Goal: Information Seeking & Learning: Learn about a topic

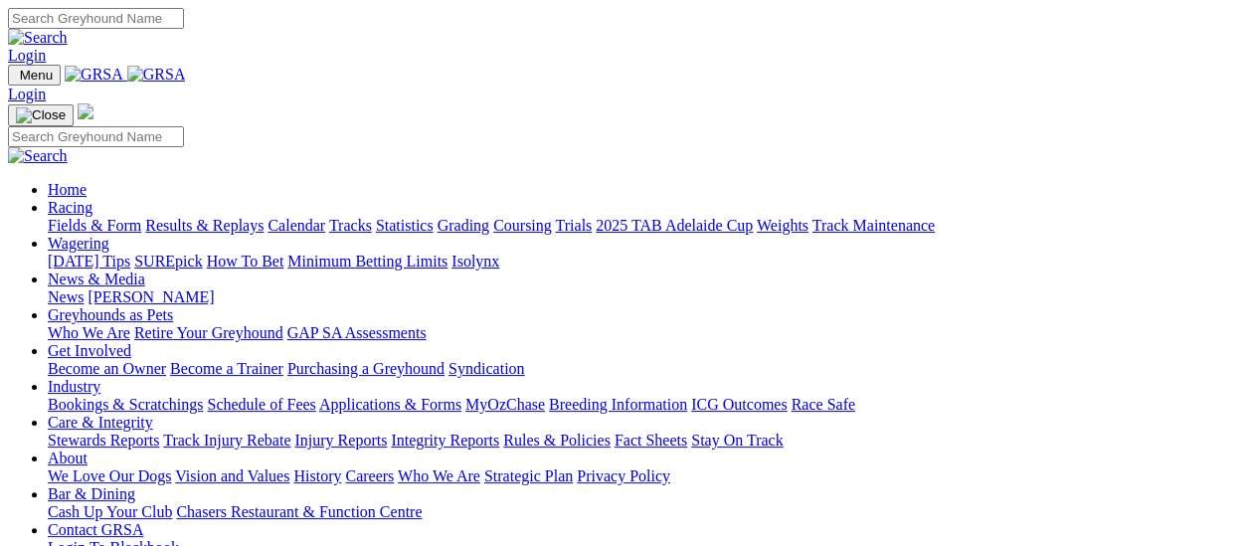
click at [212, 217] on link "Results & Replays" at bounding box center [204, 225] width 118 height 17
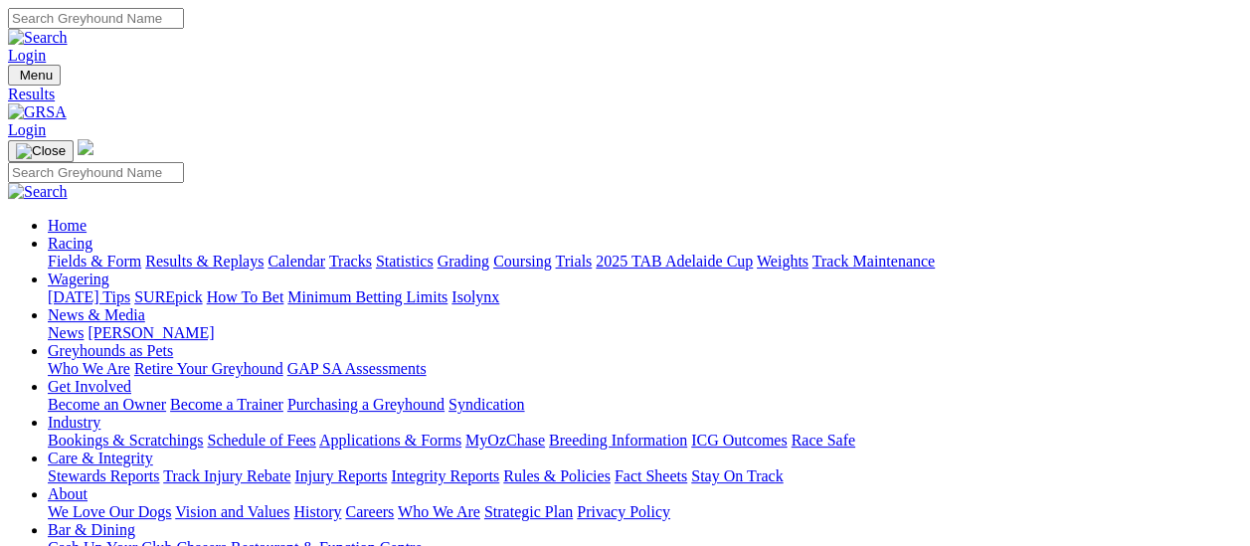
click at [103, 252] on link "Fields & Form" at bounding box center [94, 260] width 93 height 17
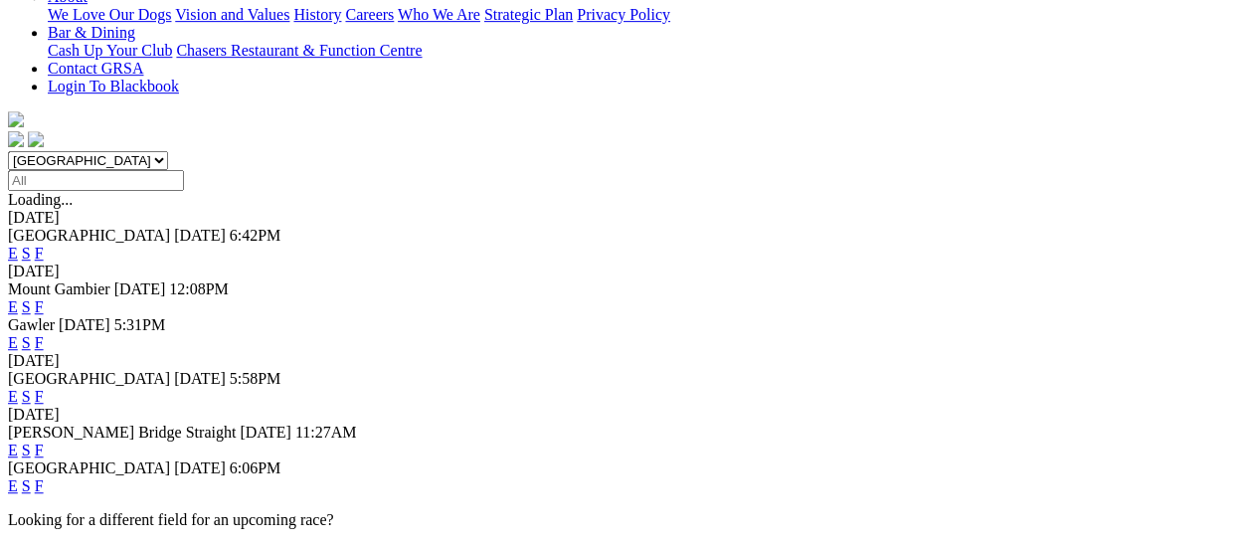
scroll to position [398, 0]
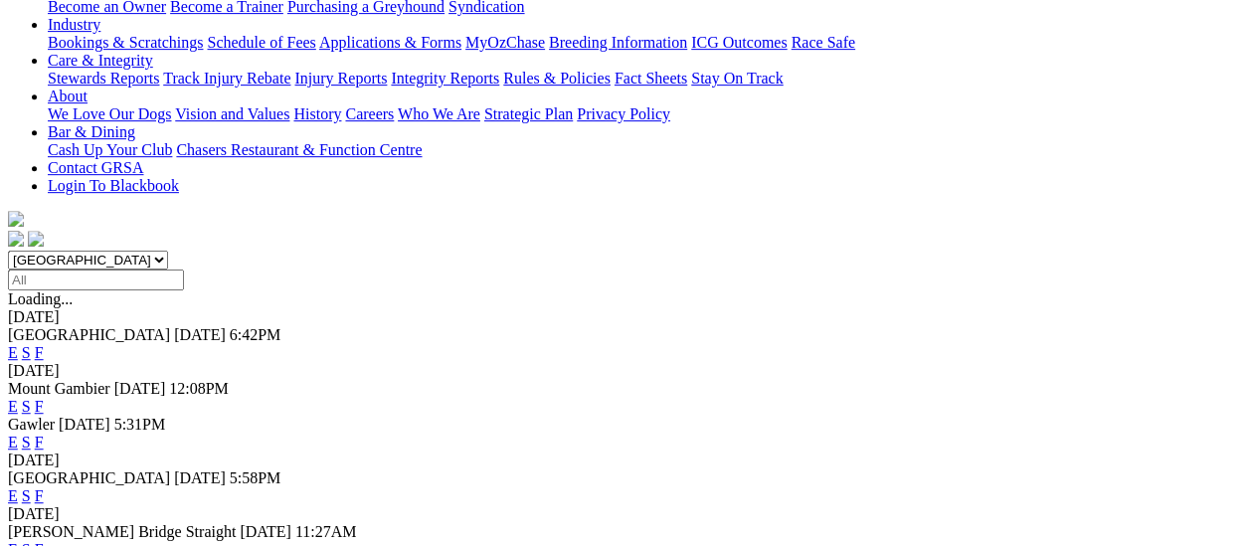
click at [44, 541] on link "F" at bounding box center [39, 549] width 9 height 17
